Goal: Transaction & Acquisition: Purchase product/service

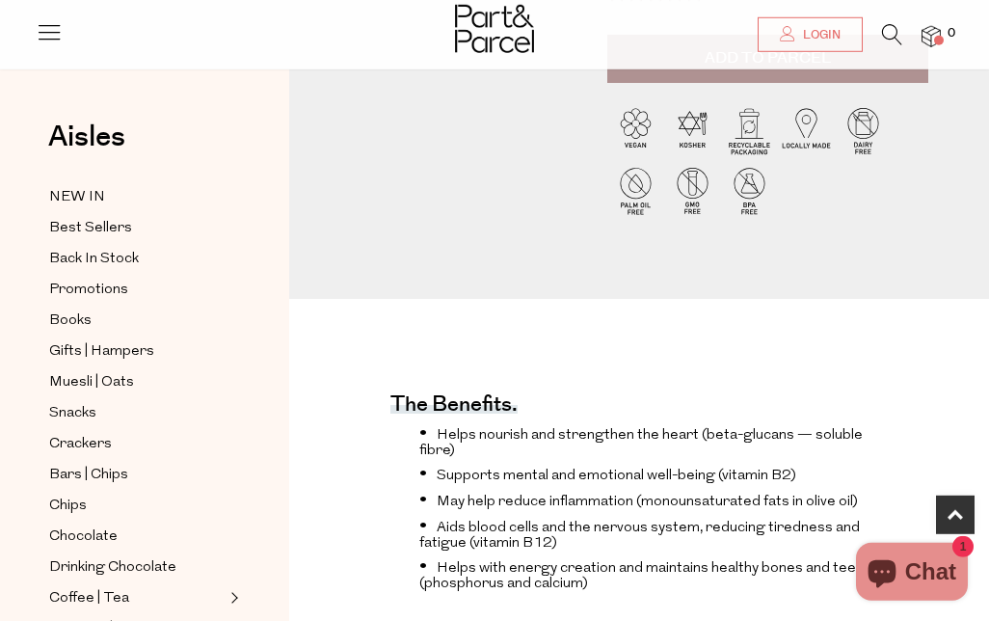
scroll to position [440, 0]
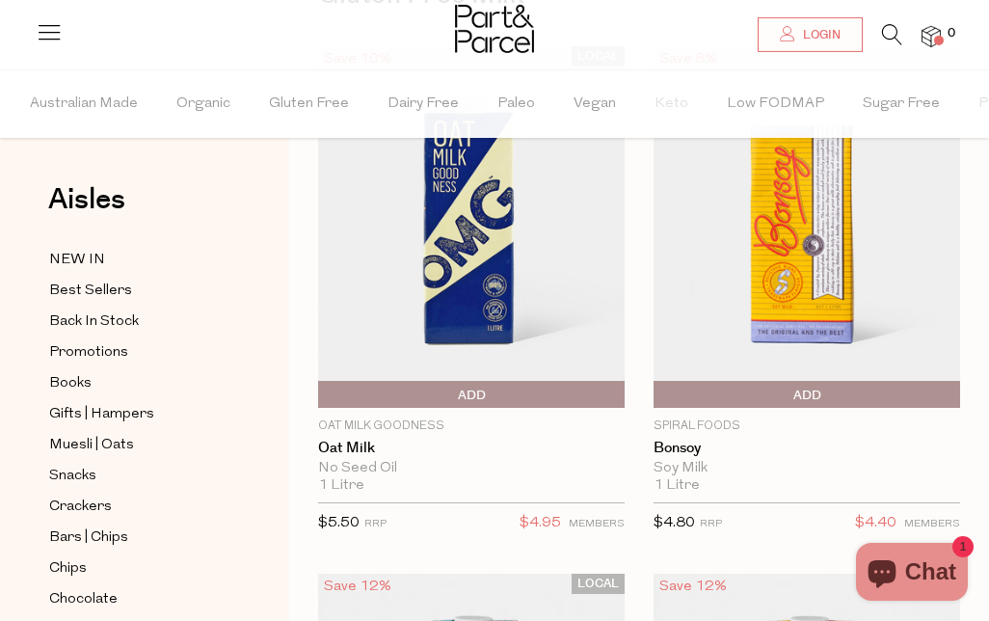
scroll to position [206, 0]
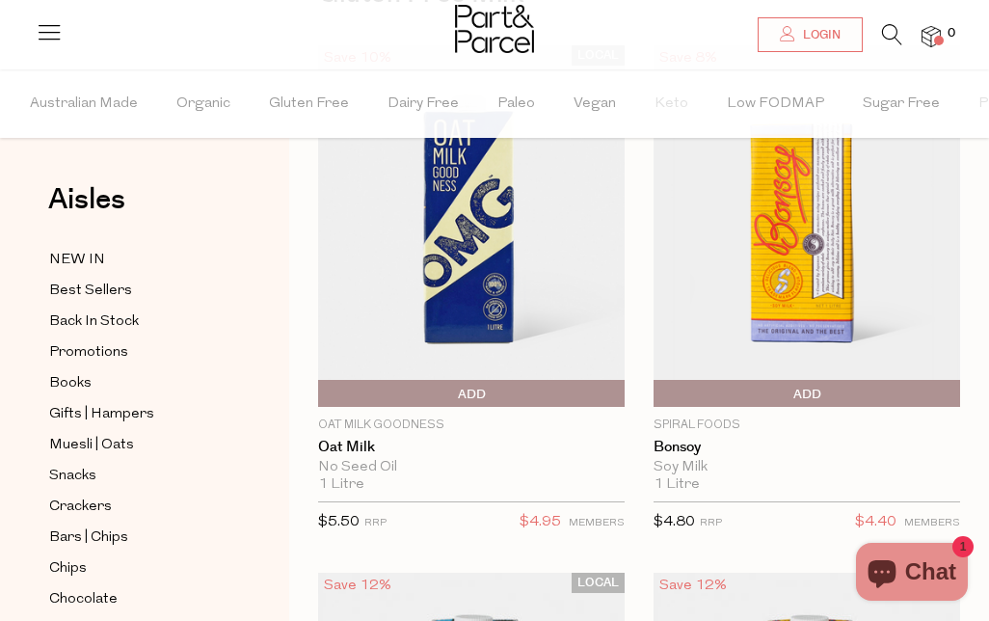
click at [576, 320] on img at bounding box center [471, 226] width 307 height 362
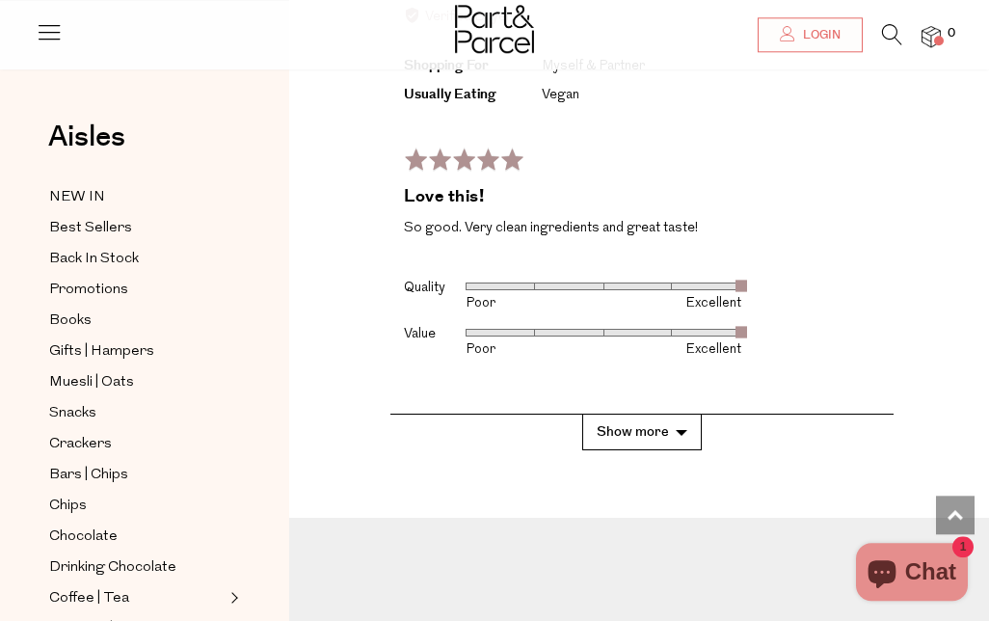
scroll to position [4996, 0]
click at [672, 415] on button "Show more" at bounding box center [642, 433] width 120 height 36
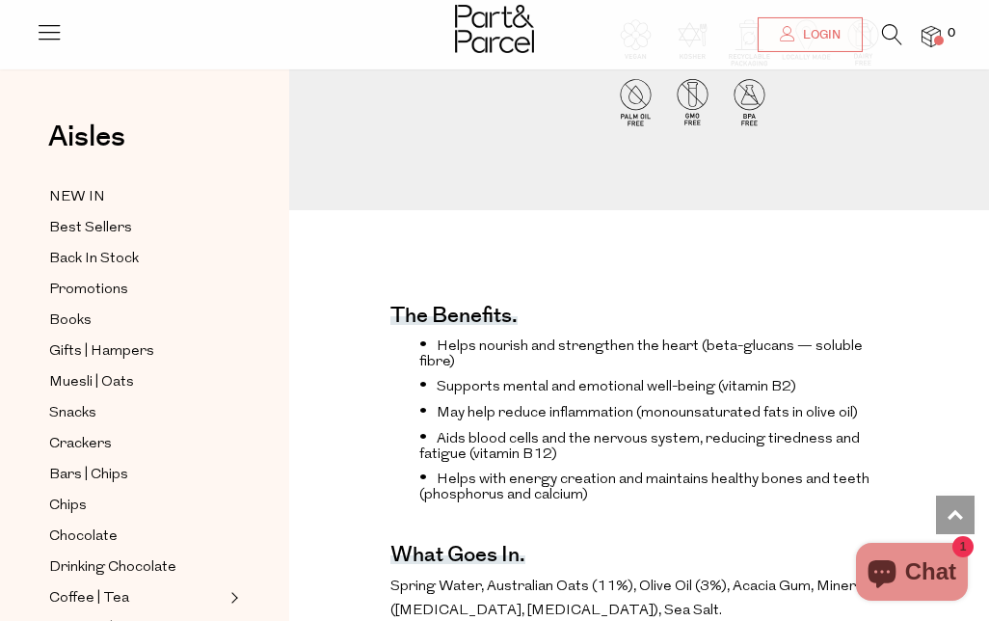
scroll to position [0, 0]
